Goal: Transaction & Acquisition: Purchase product/service

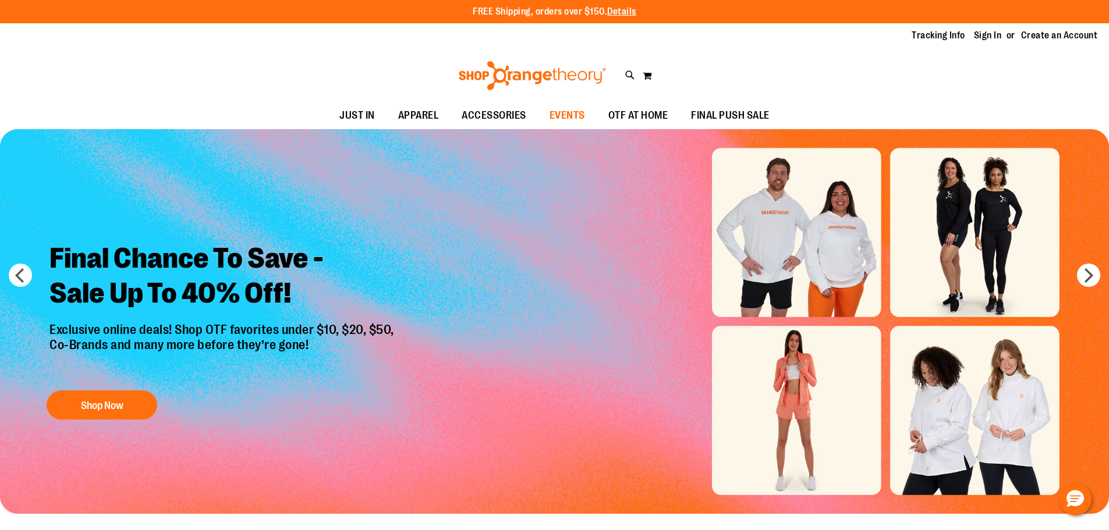
click at [578, 116] on span "EVENTS" at bounding box center [568, 115] width 36 height 26
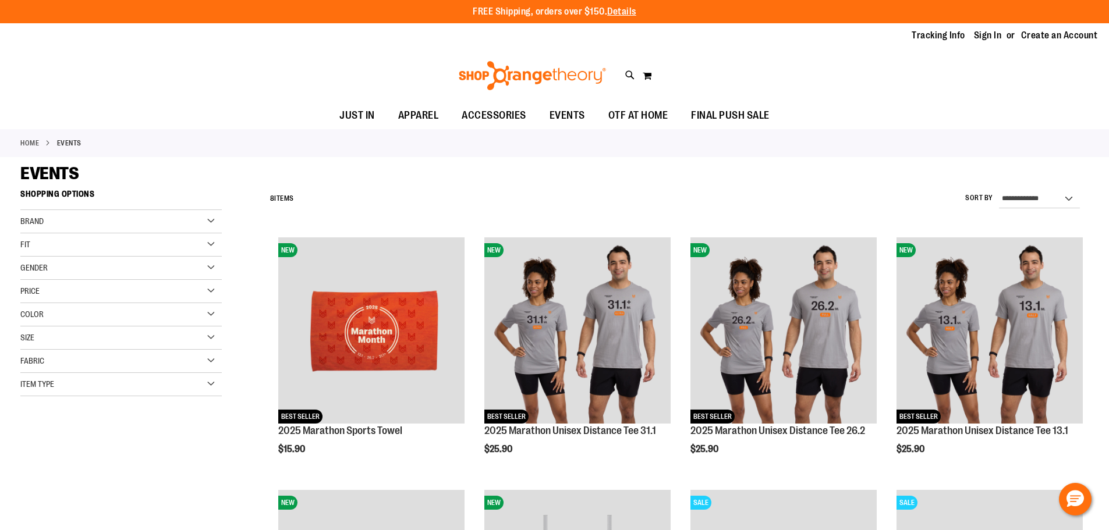
click at [80, 384] on div "Item Type" at bounding box center [120, 384] width 201 height 23
click at [73, 359] on div "Fabric" at bounding box center [120, 361] width 201 height 23
click at [98, 225] on div "Brand" at bounding box center [120, 221] width 201 height 23
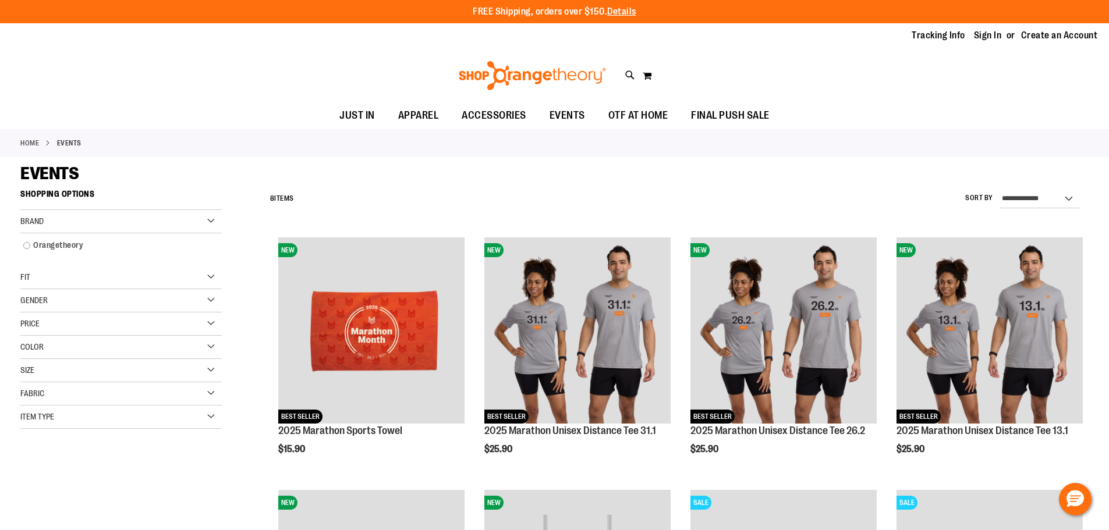
click at [98, 225] on div "Brand" at bounding box center [120, 221] width 201 height 23
click at [95, 257] on div "Gender" at bounding box center [120, 268] width 201 height 23
click at [95, 270] on div "Gender" at bounding box center [120, 268] width 201 height 23
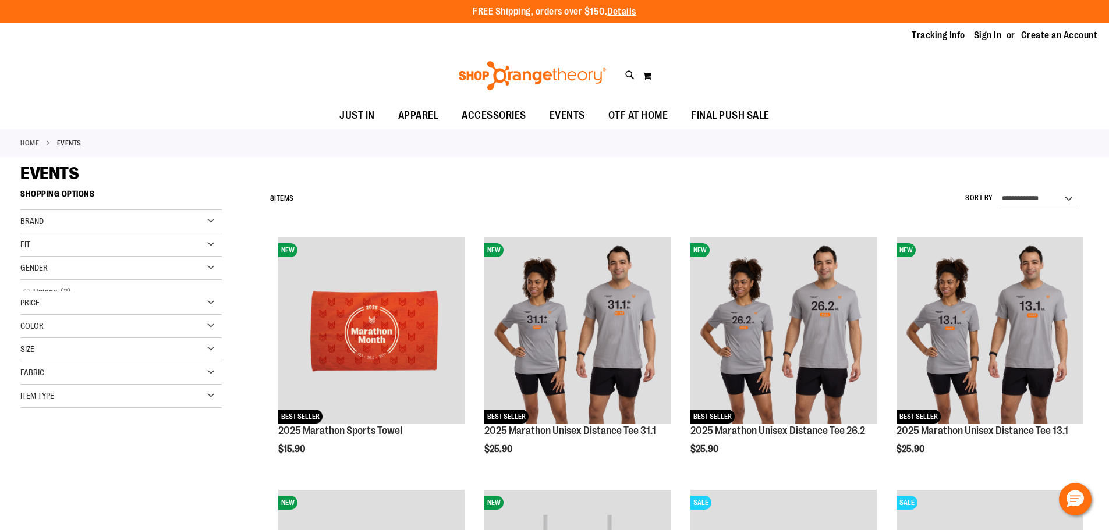
click at [97, 256] on div "Fit" at bounding box center [120, 244] width 201 height 23
click at [99, 251] on div "Fit" at bounding box center [120, 244] width 201 height 23
click at [100, 247] on div "Fit" at bounding box center [120, 244] width 201 height 23
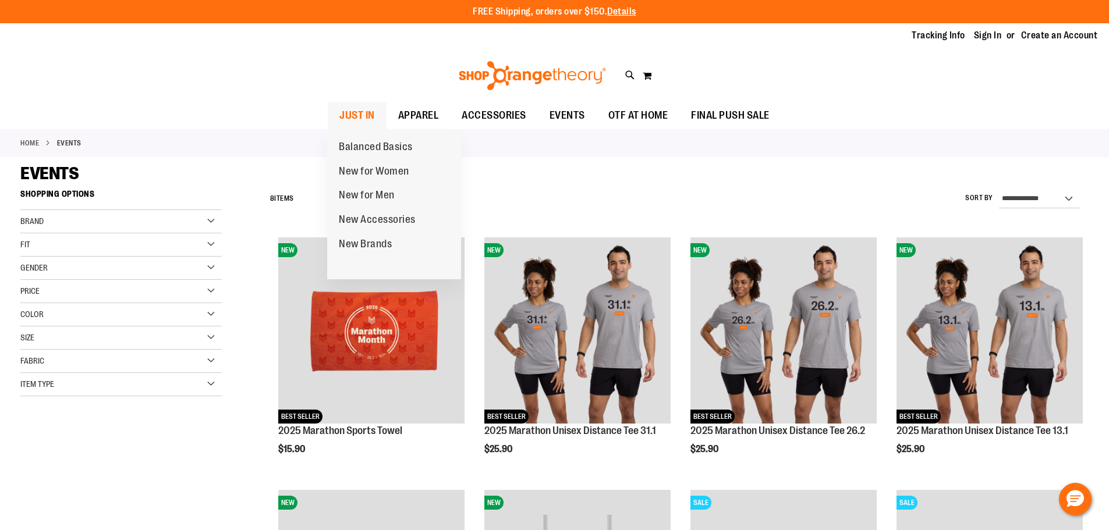
click at [362, 111] on span "JUST IN" at bounding box center [357, 115] width 36 height 26
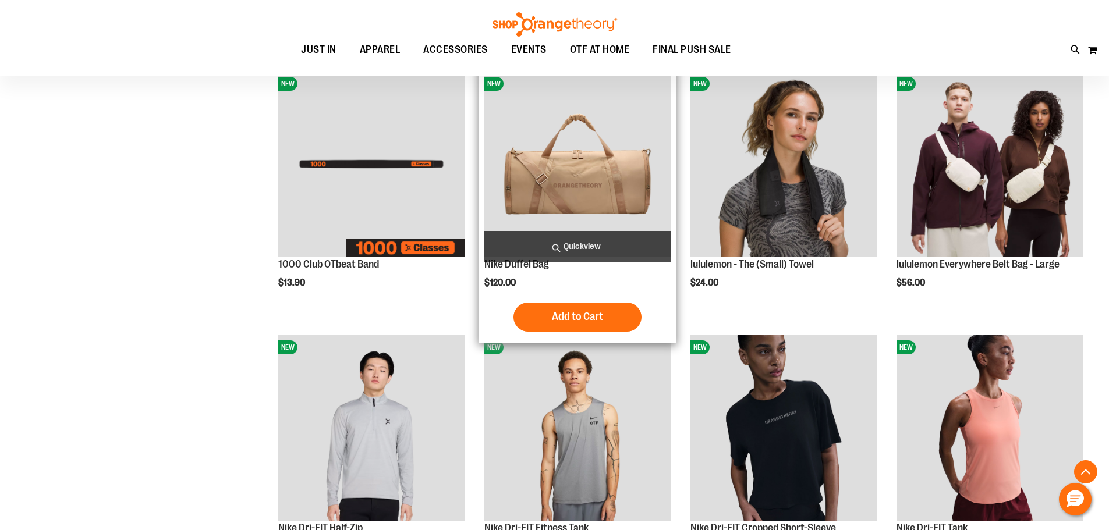
scroll to position [465, 0]
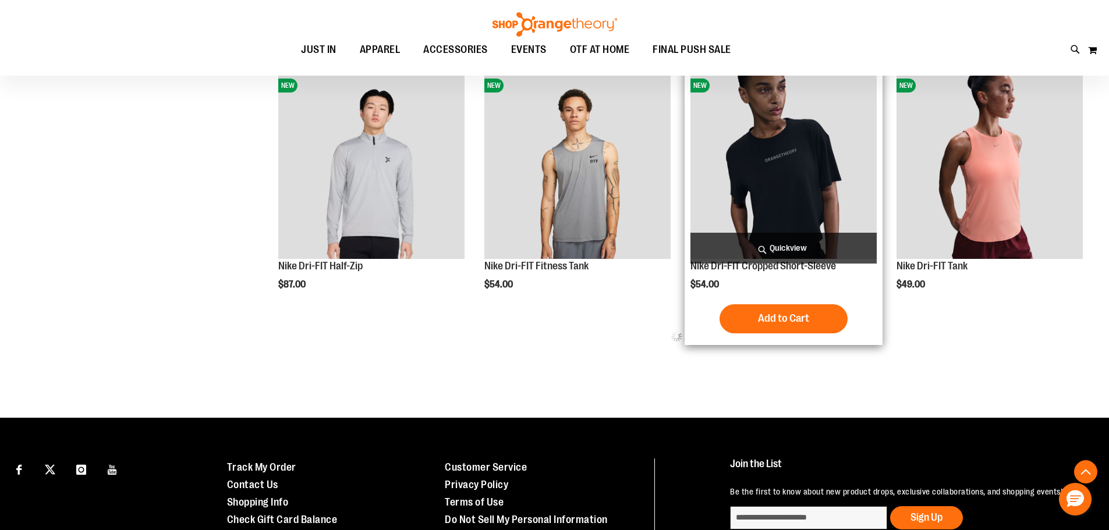
scroll to position [756, 0]
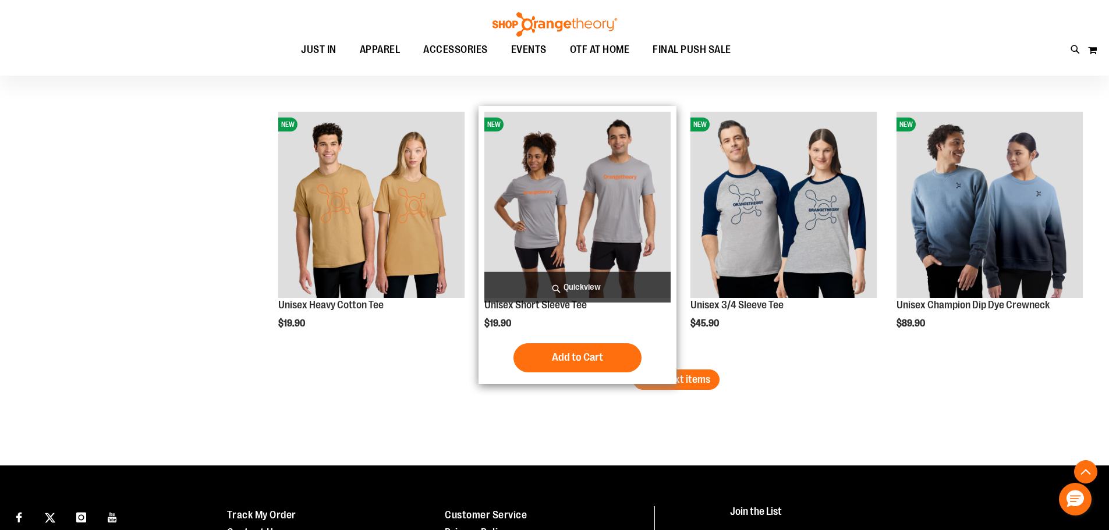
scroll to position [2240, 0]
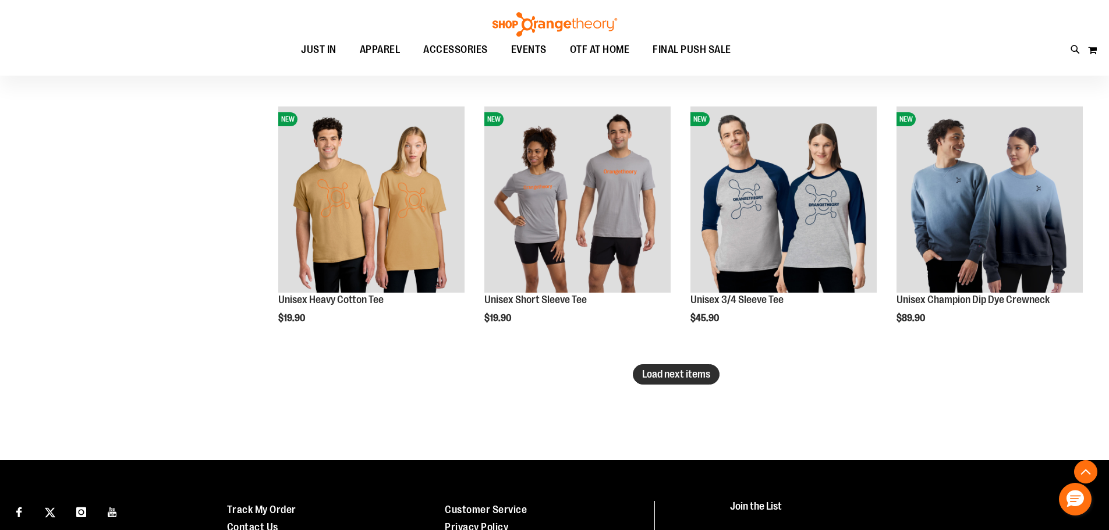
click at [668, 380] on span "Load next items" at bounding box center [676, 375] width 68 height 12
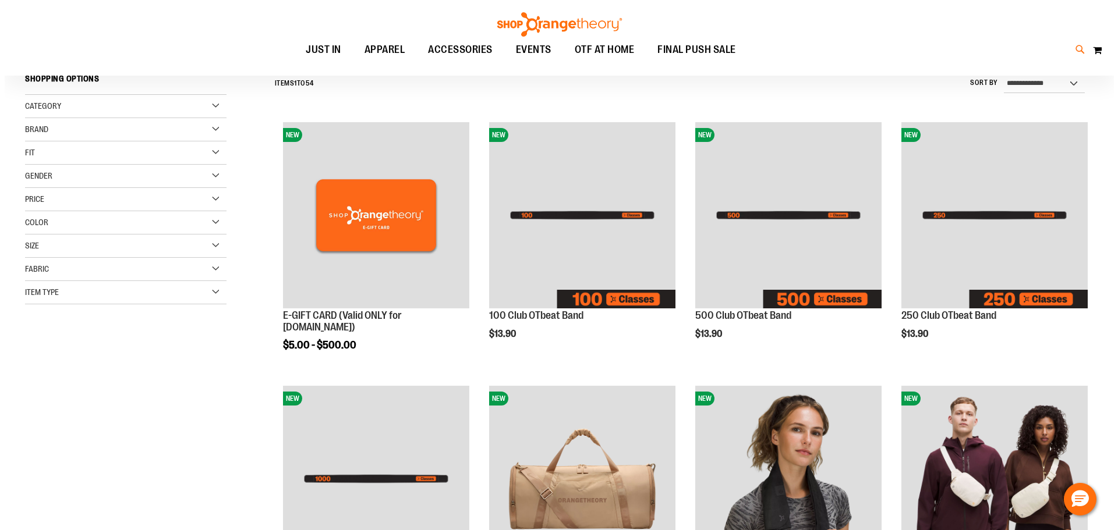
scroll to position [116, 0]
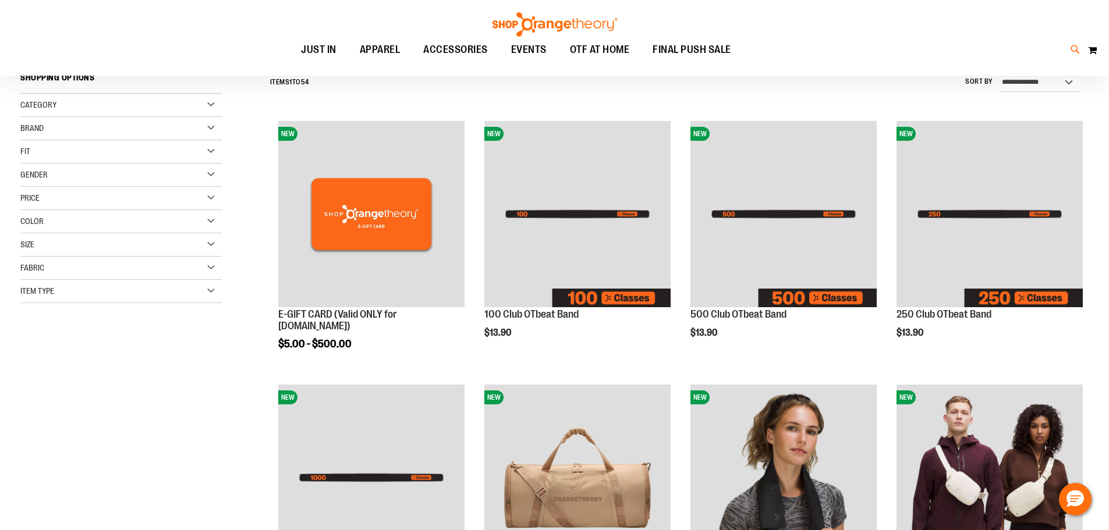
click at [1075, 50] on icon at bounding box center [1076, 49] width 10 height 13
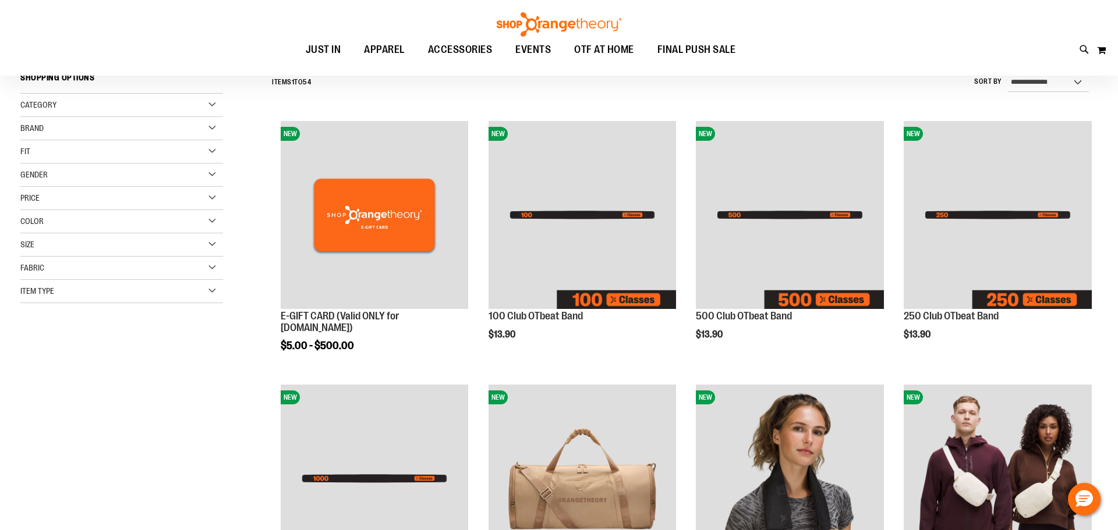
click at [75, 245] on div "**********" at bounding box center [559, 265] width 1118 height 530
type input "**********"
